Goal: Task Accomplishment & Management: Manage account settings

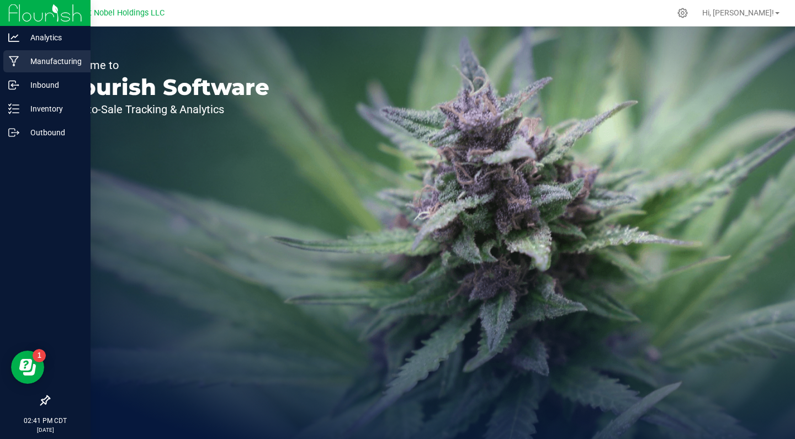
click at [63, 70] on div "Manufacturing" at bounding box center [46, 61] width 87 height 22
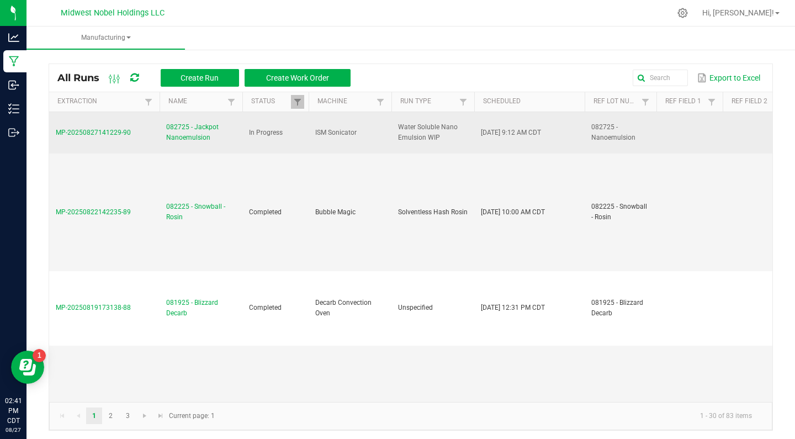
click at [183, 130] on span "082725 - Jackpot Nanoemulsion" at bounding box center [201, 132] width 70 height 21
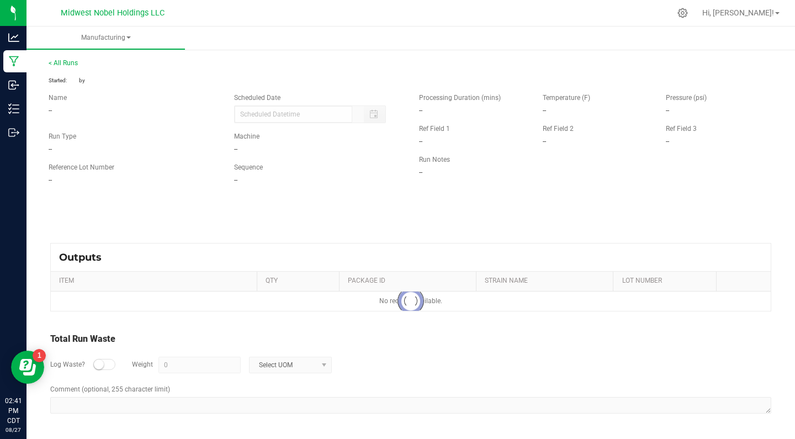
type input "[DATE] 9:12 AM"
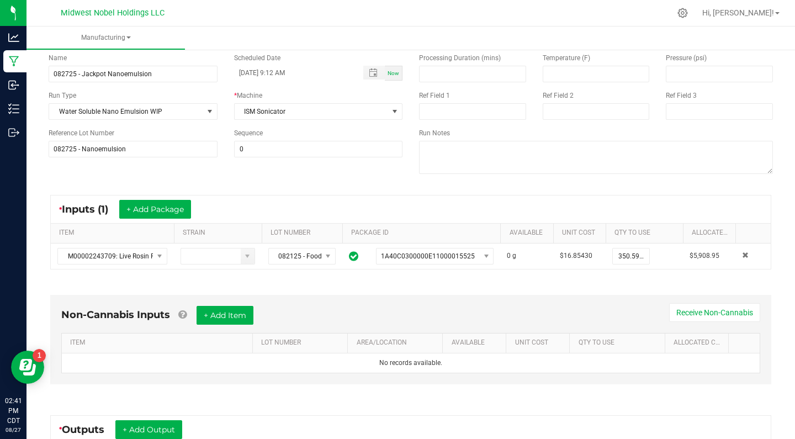
scroll to position [82, 0]
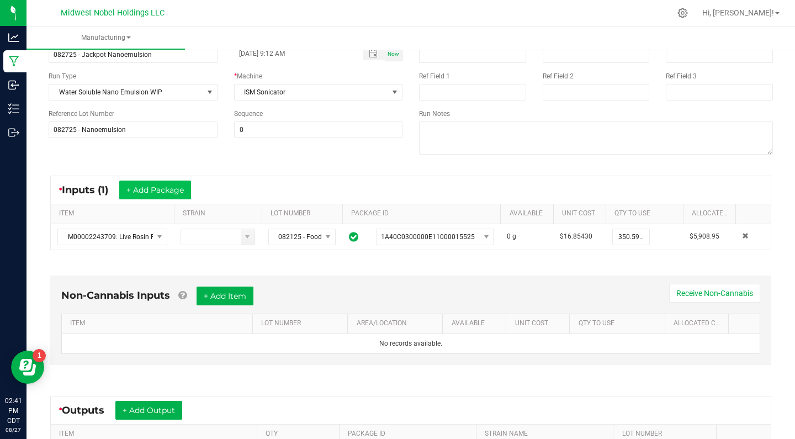
click at [171, 190] on button "+ Add Package" at bounding box center [155, 190] width 72 height 19
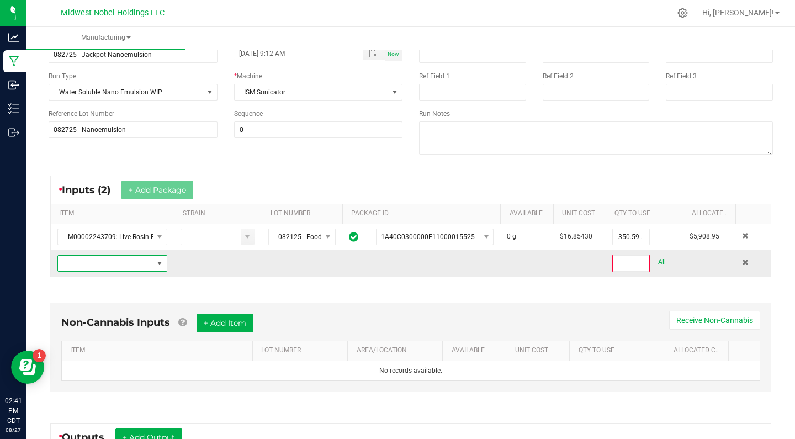
click at [144, 267] on span "NO DATA FOUND" at bounding box center [105, 263] width 95 height 15
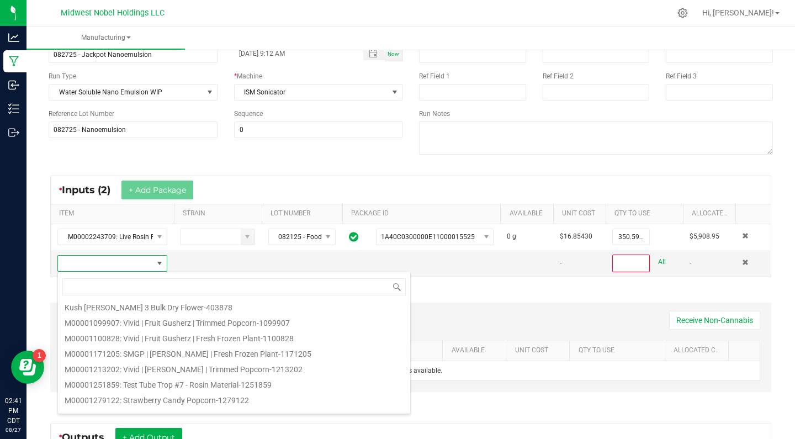
scroll to position [80, 0]
type input "food"
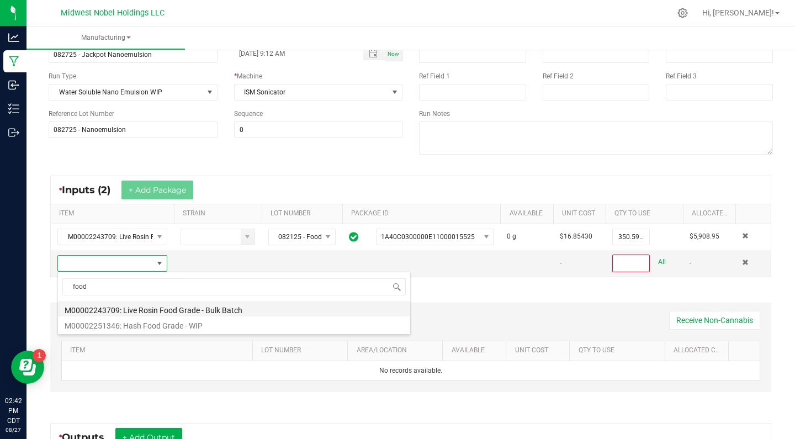
click at [235, 309] on li "M00002243709: Live Rosin Food Grade - Bulk Batch" at bounding box center [234, 308] width 352 height 15
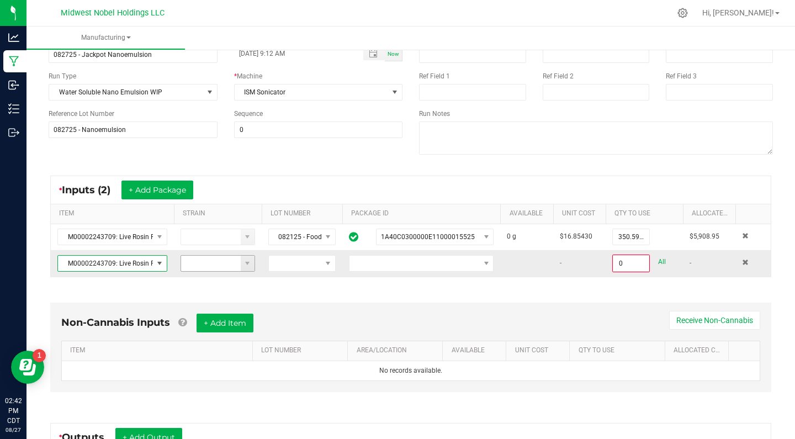
click at [227, 263] on input at bounding box center [211, 263] width 60 height 15
click at [244, 264] on span at bounding box center [247, 263] width 9 height 9
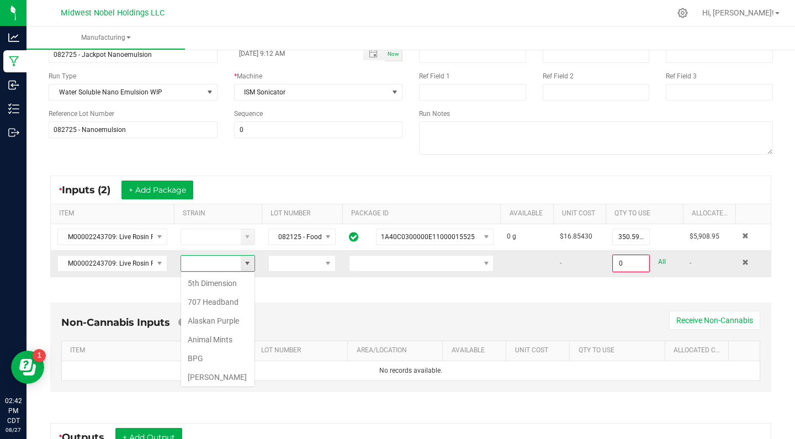
scroll to position [17, 75]
click at [262, 261] on td at bounding box center [302, 263] width 81 height 27
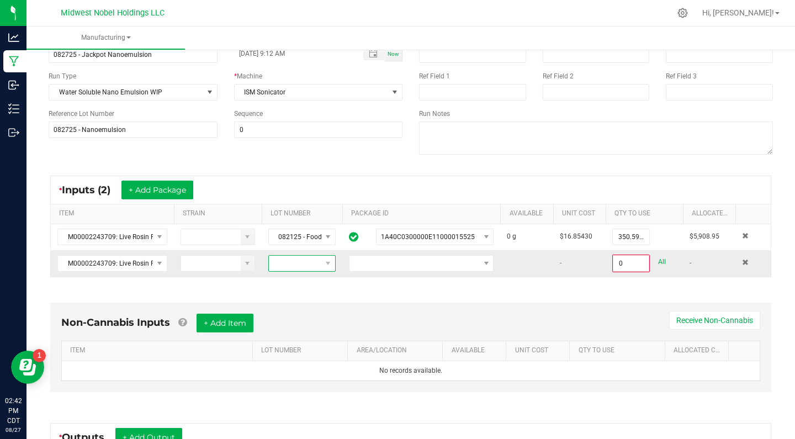
click at [306, 263] on span at bounding box center [295, 263] width 52 height 15
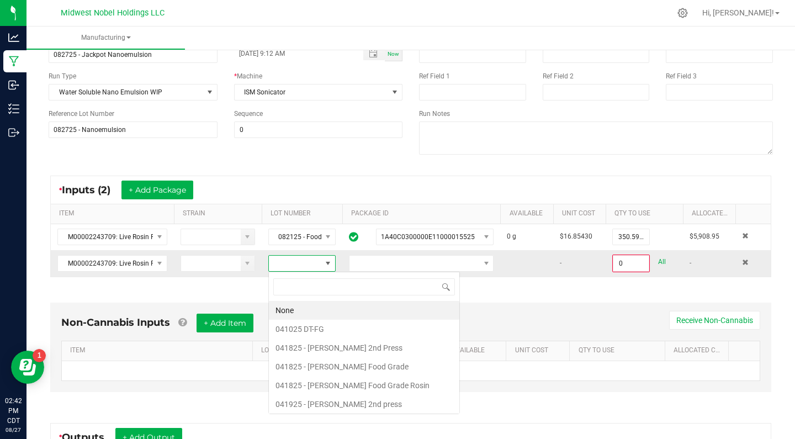
scroll to position [17, 68]
click at [327, 265] on span at bounding box center [328, 263] width 9 height 9
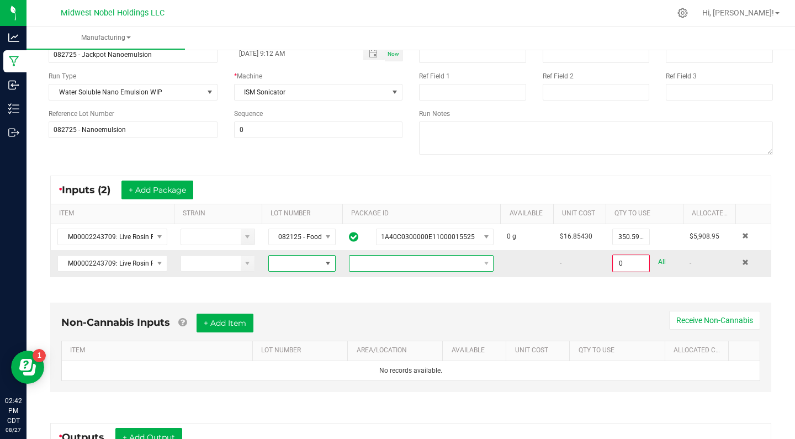
click at [389, 264] on span at bounding box center [415, 263] width 130 height 15
click at [433, 329] on li "1A40C0300000E11000015535" at bounding box center [422, 329] width 144 height 19
click at [483, 293] on div "Non-Cannabis Inputs + Add Item Receive Non-Cannabis ITEM LOT NUMBER AREA/LOCATI…" at bounding box center [410, 350] width 741 height 126
click at [660, 261] on link "All" at bounding box center [662, 262] width 8 height 15
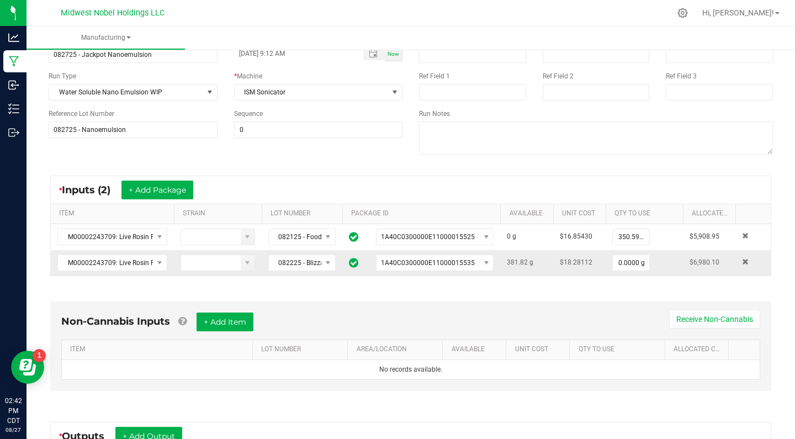
type input "381.8200 g"
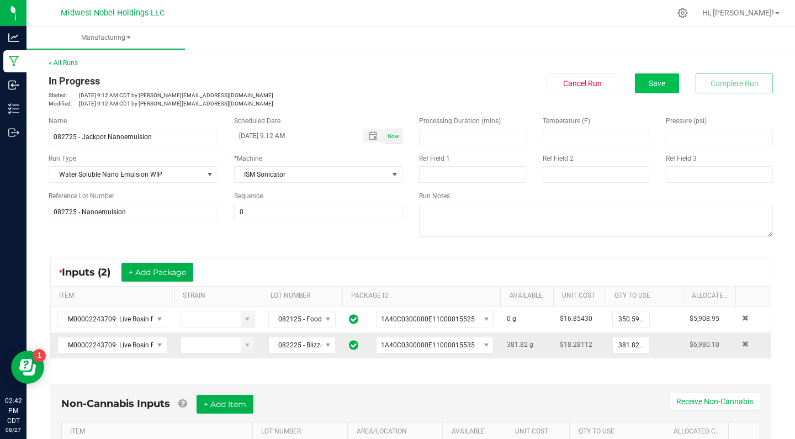
scroll to position [0, 0]
click at [672, 86] on button "Save" at bounding box center [657, 83] width 44 height 20
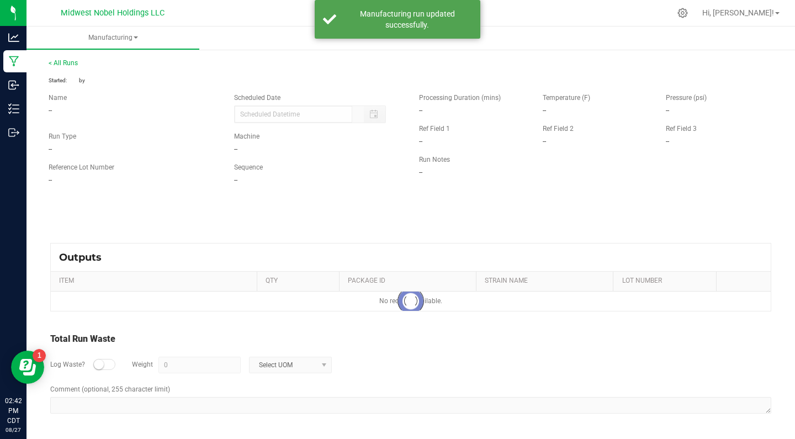
type input "[DATE] 9:12 AM"
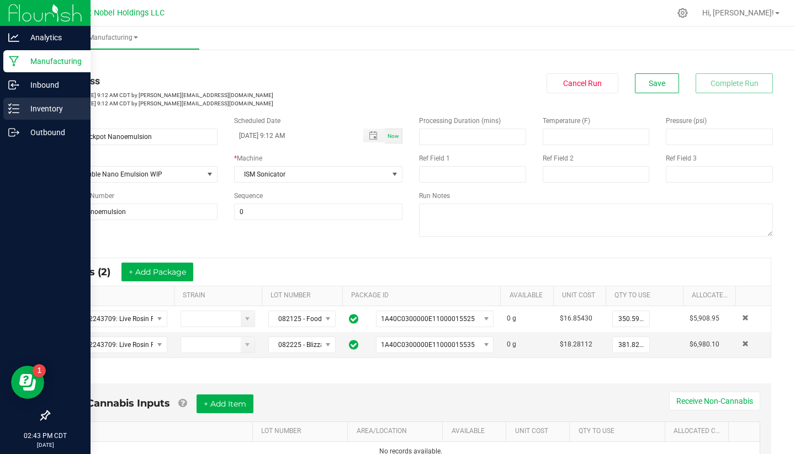
click at [33, 114] on p "Inventory" at bounding box center [52, 108] width 66 height 13
